Goal: Book appointment/travel/reservation

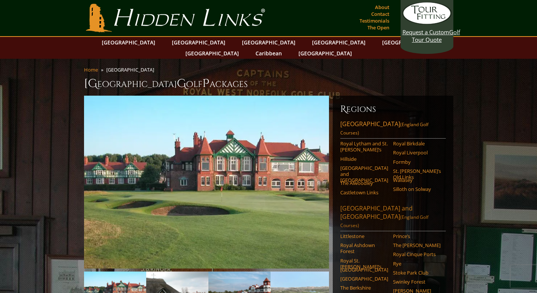
click at [389, 204] on link "[GEOGRAPHIC_DATA] and [GEOGRAPHIC_DATA] (England Golf Courses)" at bounding box center [392, 217] width 105 height 27
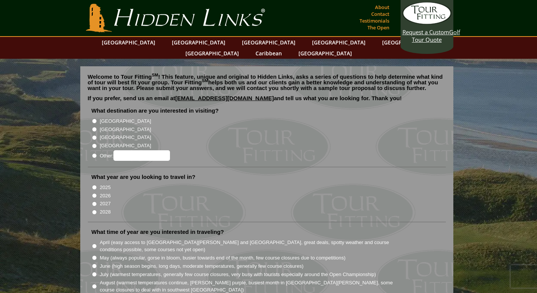
click at [95, 135] on input "[GEOGRAPHIC_DATA]" at bounding box center [94, 137] width 5 height 5
radio input "true"
click at [94, 193] on input "2026" at bounding box center [94, 195] width 5 height 5
radio input "true"
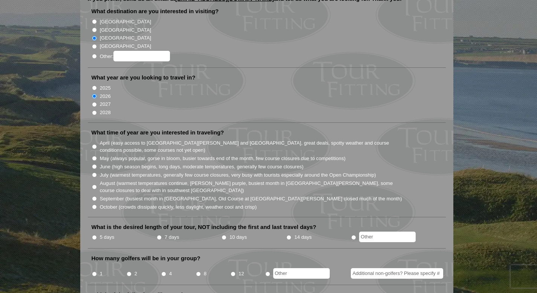
scroll to position [104, 0]
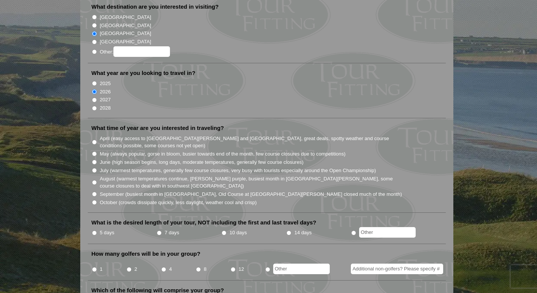
click at [93, 151] on input "May (always popular, gorse in bloom, busier towards end of the month, few cours…" at bounding box center [94, 153] width 5 height 5
radio input "true"
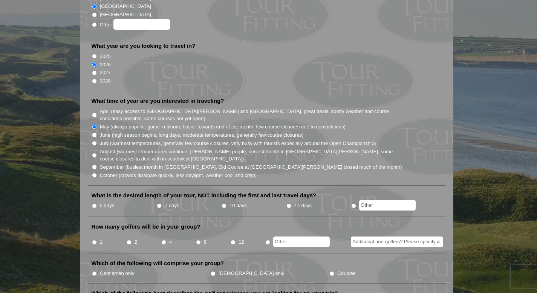
scroll to position [146, 0]
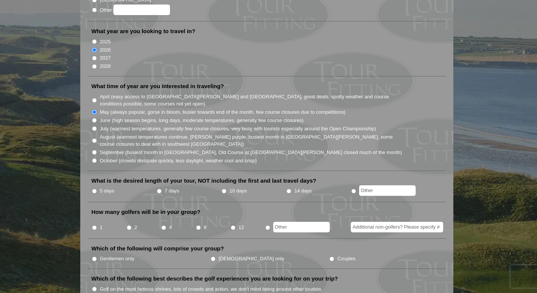
click at [160, 189] on input "7 days" at bounding box center [159, 191] width 5 height 5
radio input "true"
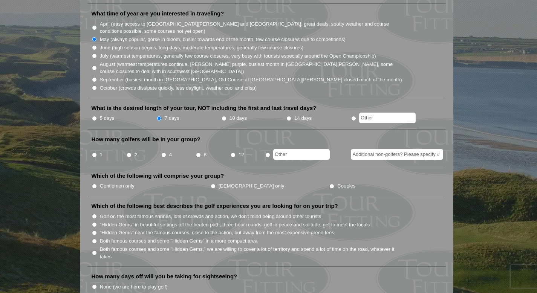
scroll to position [0, 0]
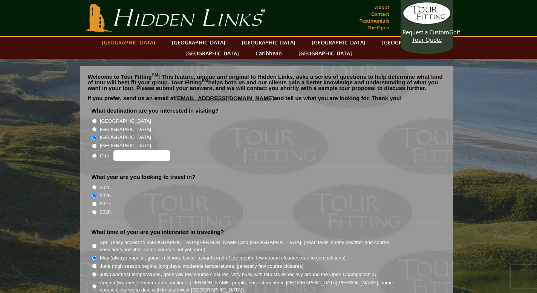
click at [151, 43] on link "[GEOGRAPHIC_DATA]" at bounding box center [128, 42] width 61 height 11
